Goal: Information Seeking & Learning: Learn about a topic

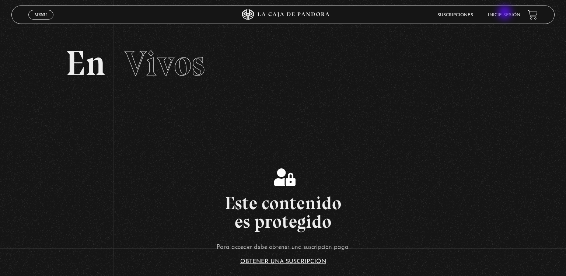
click at [505, 13] on link "Inicie sesión" at bounding box center [504, 15] width 32 height 4
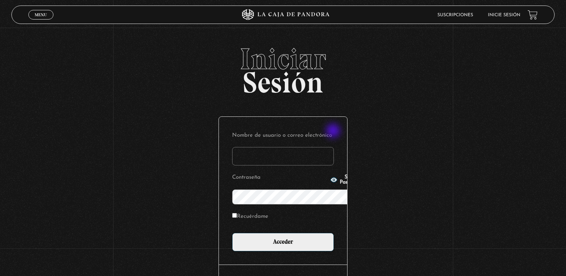
click at [334, 147] on input "Nombre de usuario o correo electrónico" at bounding box center [283, 156] width 102 height 18
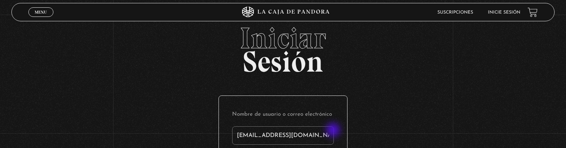
type input "Laguerocastro@gmail.com"
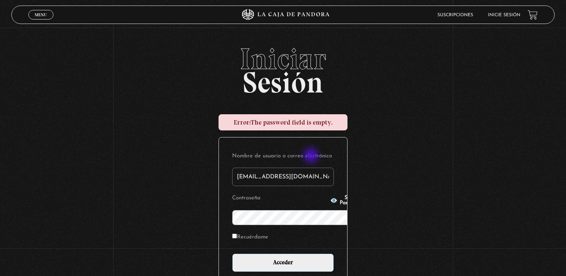
click at [312, 168] on input "Laguerocastro@gmail.com" at bounding box center [283, 177] width 102 height 18
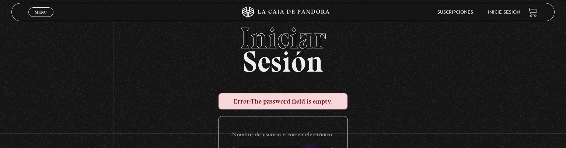
type input "L"
type input "Laguerocastro"
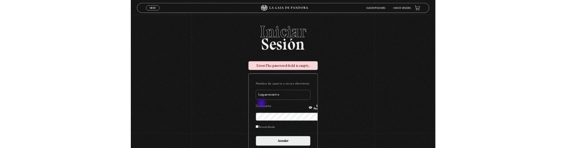
scroll to position [98, 0]
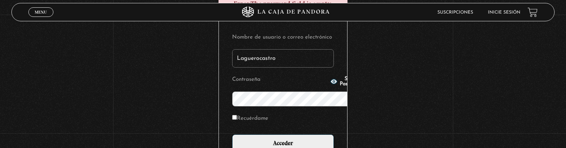
click at [232, 135] on input "Acceder" at bounding box center [283, 144] width 102 height 18
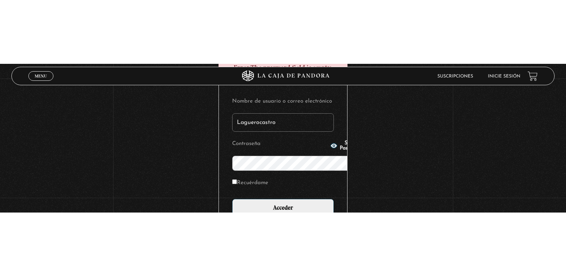
scroll to position [1, 0]
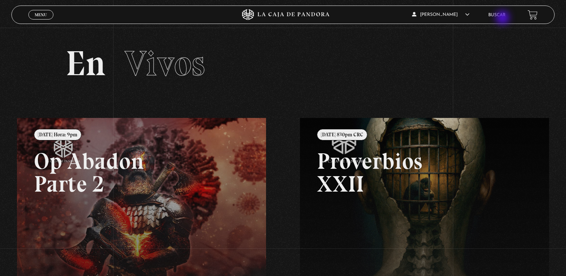
click at [503, 18] on li "Buscar" at bounding box center [496, 14] width 17 height 11
click at [500, 15] on link "Buscar" at bounding box center [496, 15] width 17 height 4
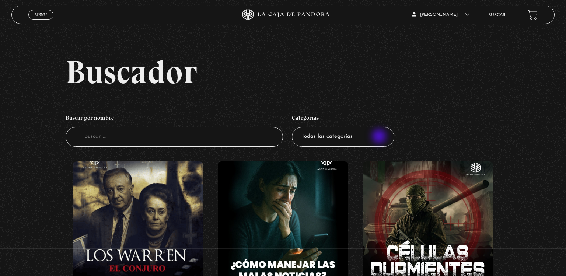
click at [380, 137] on select "Todas las categorías 11:11 Humanitario (1) Amo los Lunes (2) Análisis de series…" at bounding box center [343, 137] width 102 height 20
select select "teorias-de-conspiracion"
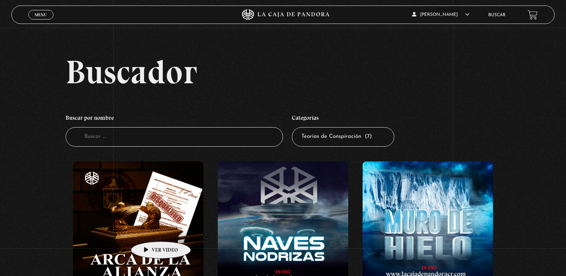
click at [149, 230] on figure at bounding box center [138, 227] width 130 height 133
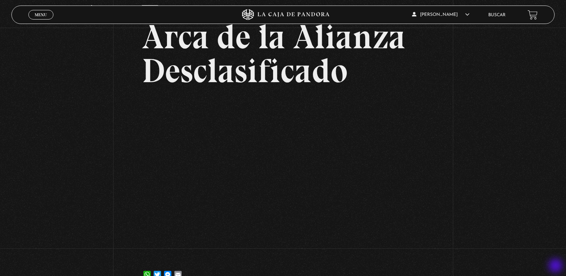
scroll to position [62, 0]
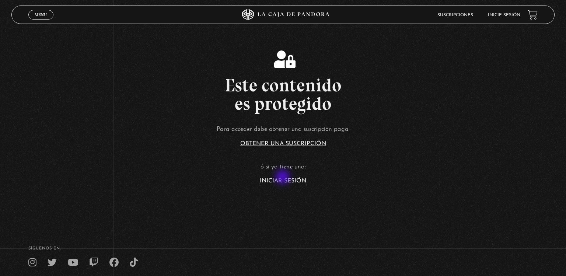
click at [283, 178] on article "Para acceder debe obtener una suscripción paga: Obtener una suscripción ó si ya…" at bounding box center [283, 154] width 566 height 60
click at [284, 181] on link "Iniciar Sesión" at bounding box center [283, 181] width 46 height 6
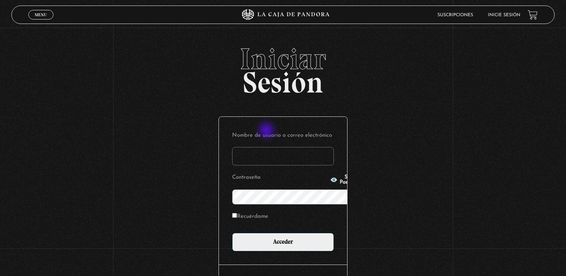
click at [267, 147] on input "Nombre de usuario o correo electrónico" at bounding box center [283, 156] width 102 height 18
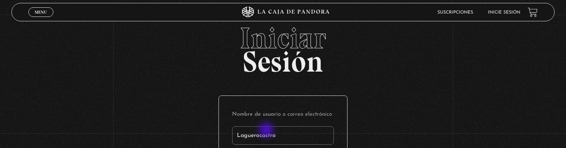
type input "Laguerocastro"
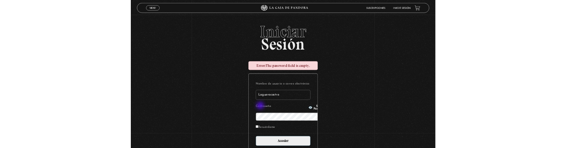
scroll to position [98, 0]
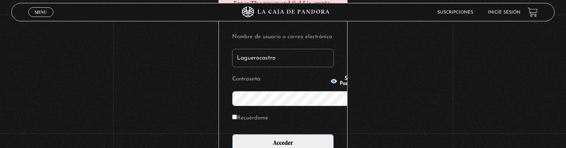
click at [232, 134] on input "Acceder" at bounding box center [283, 143] width 102 height 18
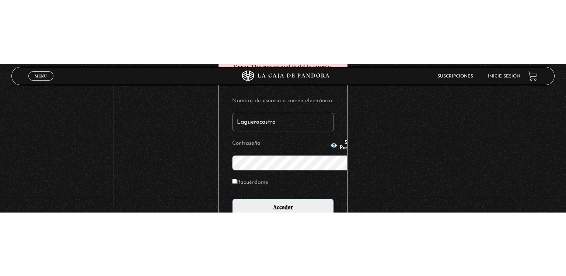
scroll to position [1, 0]
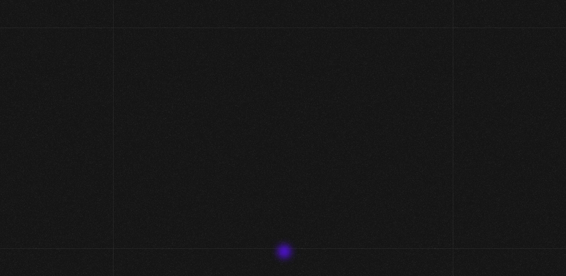
scroll to position [83, 0]
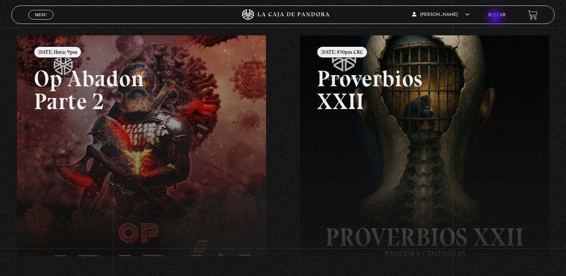
click at [496, 18] on li "Buscar" at bounding box center [496, 14] width 17 height 11
drag, startPoint x: 496, startPoint y: 18, endPoint x: 498, endPoint y: 14, distance: 4.5
click at [498, 14] on li "Buscar" at bounding box center [496, 14] width 17 height 11
click at [498, 17] on link "Buscar" at bounding box center [496, 15] width 17 height 4
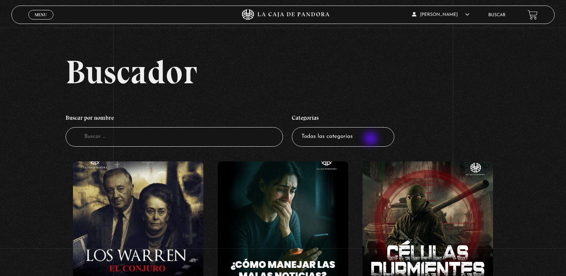
click at [371, 139] on select "Todas las categorías 11:11 Humanitario (1) Amo los Lunes (2) Análisis de series…" at bounding box center [343, 137] width 102 height 20
select select "teorias-de-conspiracion"
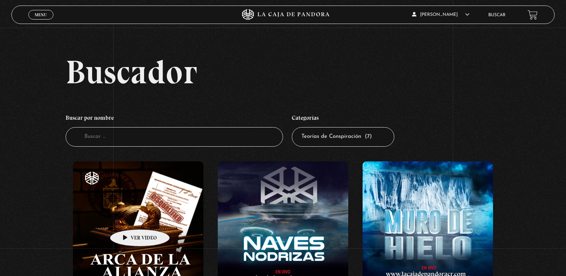
click at [128, 218] on figure at bounding box center [138, 227] width 130 height 133
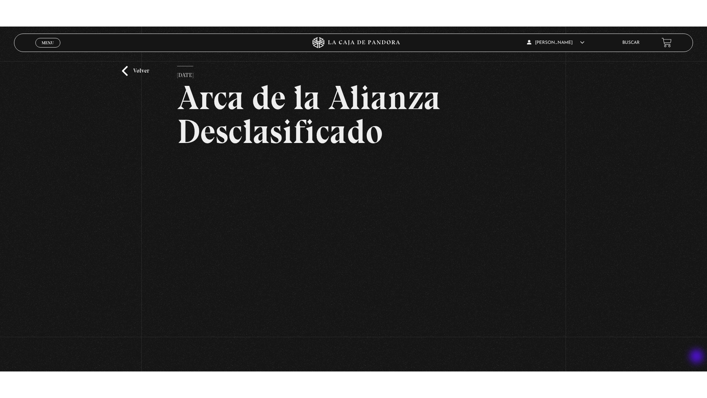
scroll to position [44, 0]
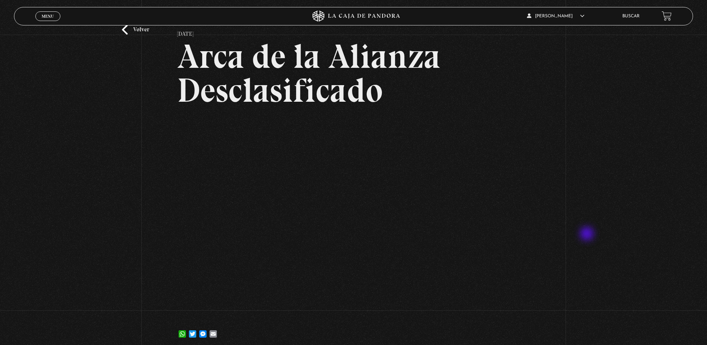
click at [565, 234] on div "Volver [DATE] Arca de la Alianza Desclasificado WhatsApp Twitter Messenger Email" at bounding box center [353, 170] width 707 height 361
